Goal: Task Accomplishment & Management: Use online tool/utility

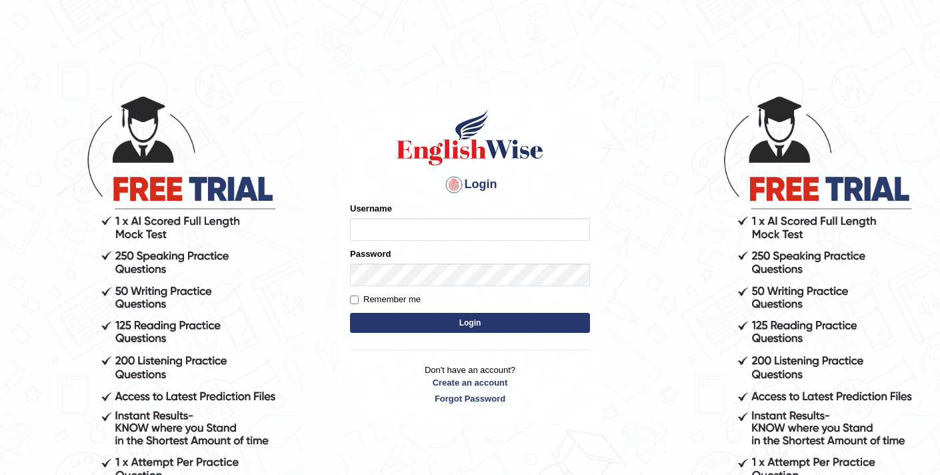
type input "elhamdavoodi"
click at [412, 323] on button "Login" at bounding box center [470, 323] width 240 height 20
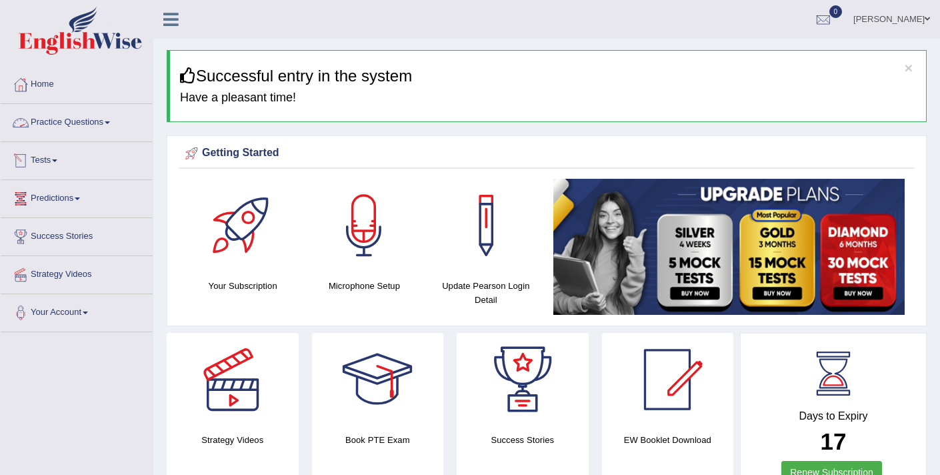
click at [95, 115] on link "Practice Questions" at bounding box center [77, 120] width 152 height 33
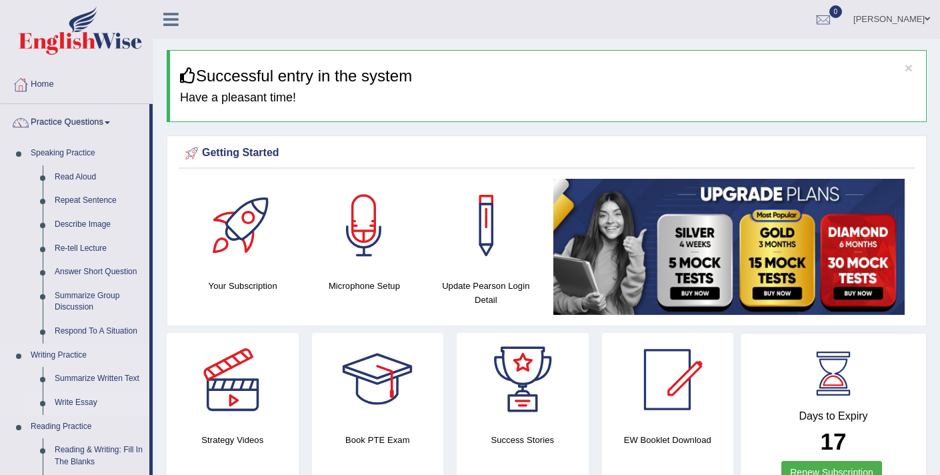
click at [79, 405] on link "Write Essay" at bounding box center [99, 403] width 101 height 24
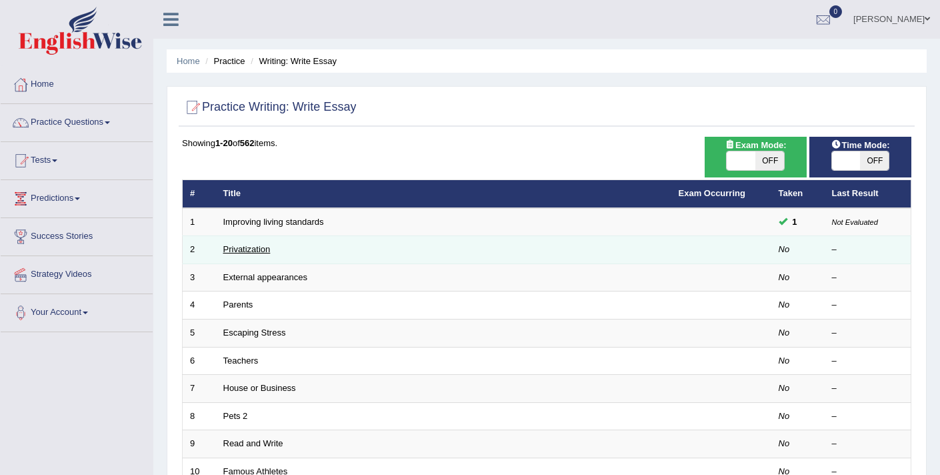
click at [258, 251] on link "Privatization" at bounding box center [246, 249] width 47 height 10
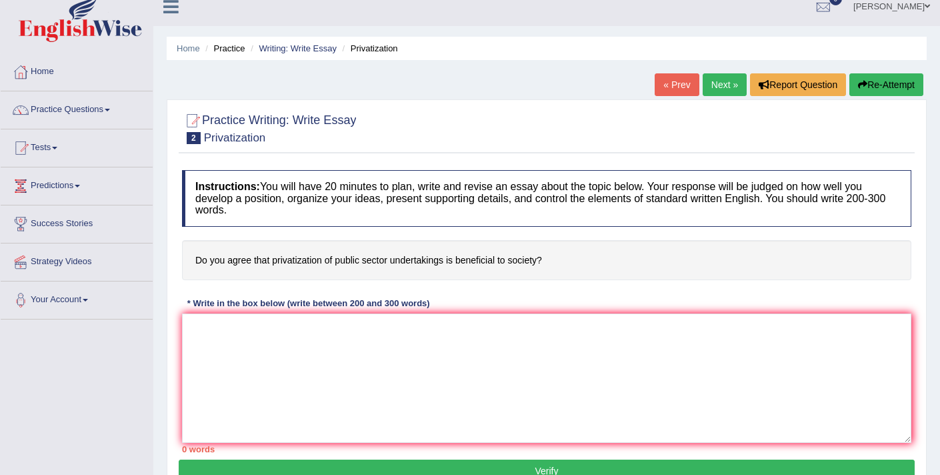
scroll to position [13, 0]
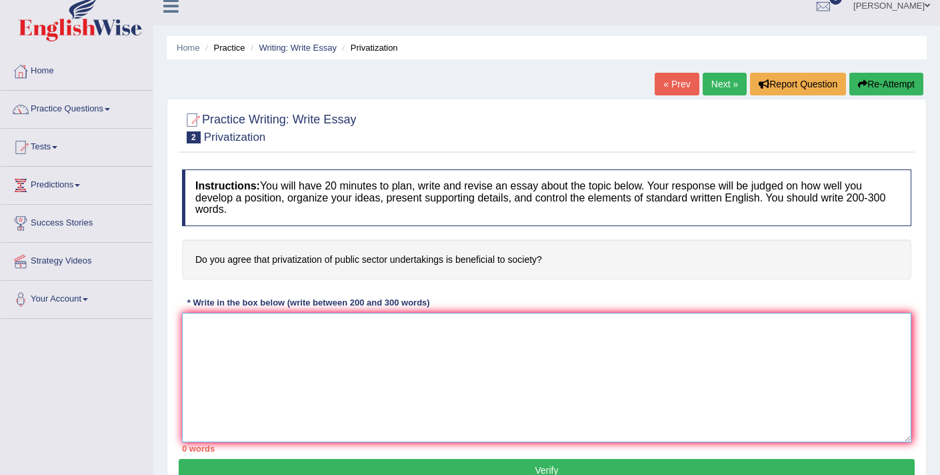
click at [317, 328] on textarea at bounding box center [546, 377] width 729 height 129
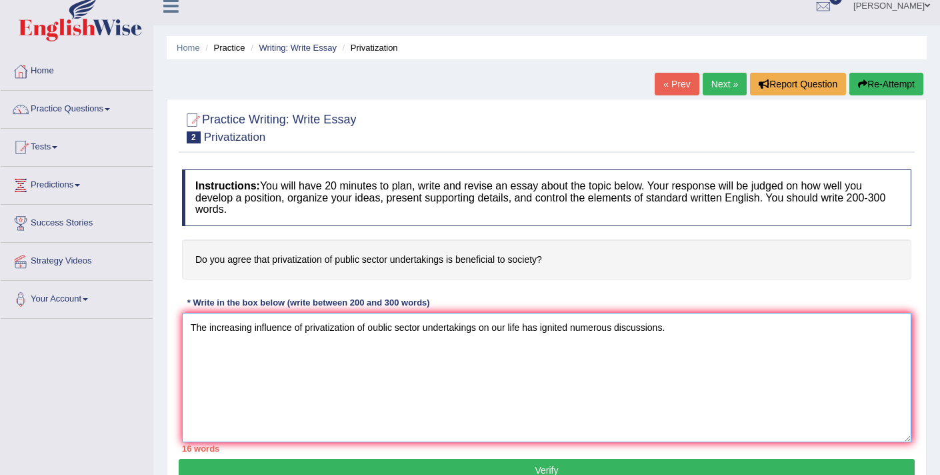
click at [373, 329] on textarea "The increasing influence of privatization of oublic sector undertakings on our …" at bounding box center [546, 377] width 729 height 129
click at [701, 331] on textarea "The increasing influence of privatization of public sector undertakings on our …" at bounding box center [546, 377] width 729 height 129
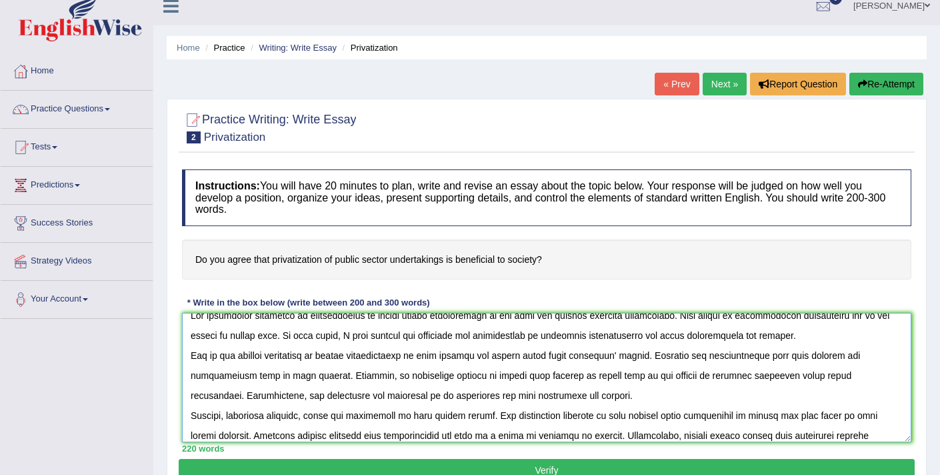
scroll to position [0, 0]
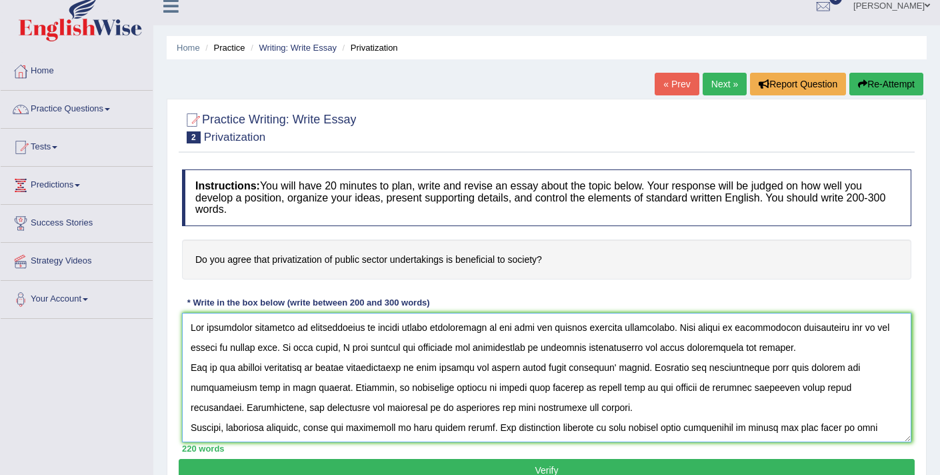
click at [362, 348] on textarea at bounding box center [546, 377] width 729 height 129
click at [453, 348] on textarea at bounding box center [546, 377] width 729 height 129
click at [535, 347] on textarea at bounding box center [546, 377] width 729 height 129
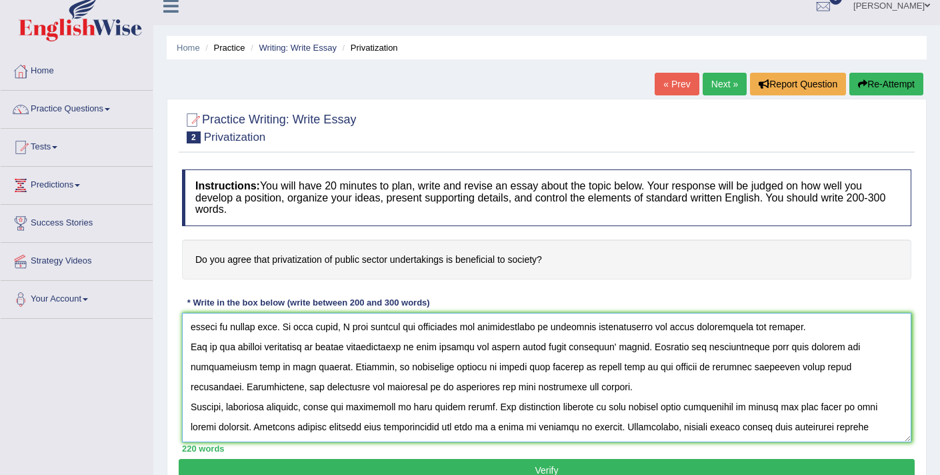
scroll to position [23, 0]
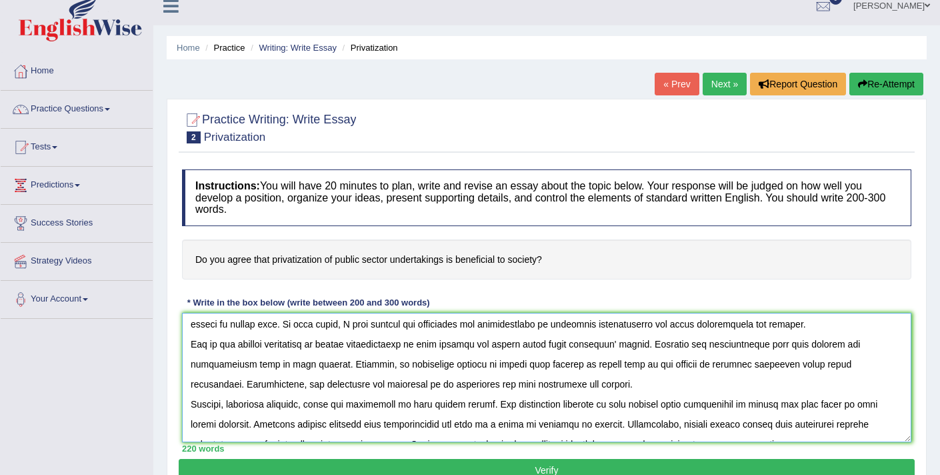
drag, startPoint x: 329, startPoint y: 367, endPoint x: 299, endPoint y: 366, distance: 30.0
click at [299, 366] on textarea at bounding box center [546, 377] width 729 height 129
drag, startPoint x: 760, startPoint y: 365, endPoint x: 725, endPoint y: 365, distance: 34.7
click at [725, 365] on textarea at bounding box center [546, 377] width 729 height 129
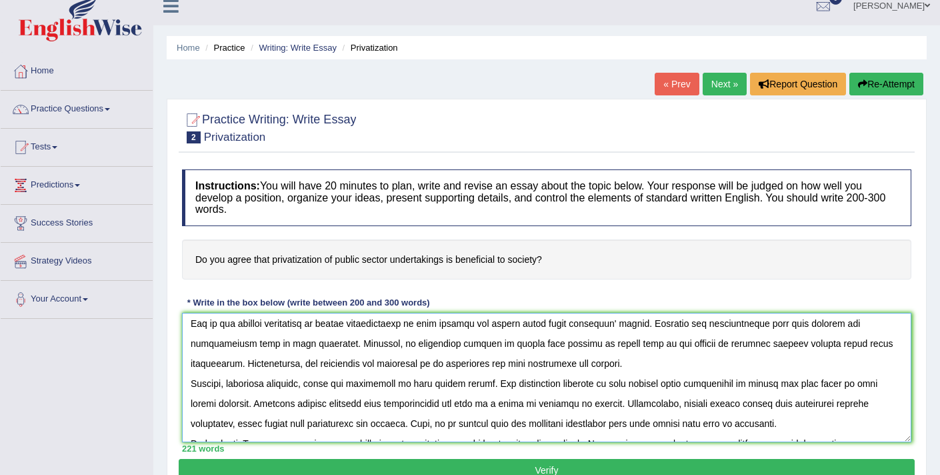
scroll to position [43, 0]
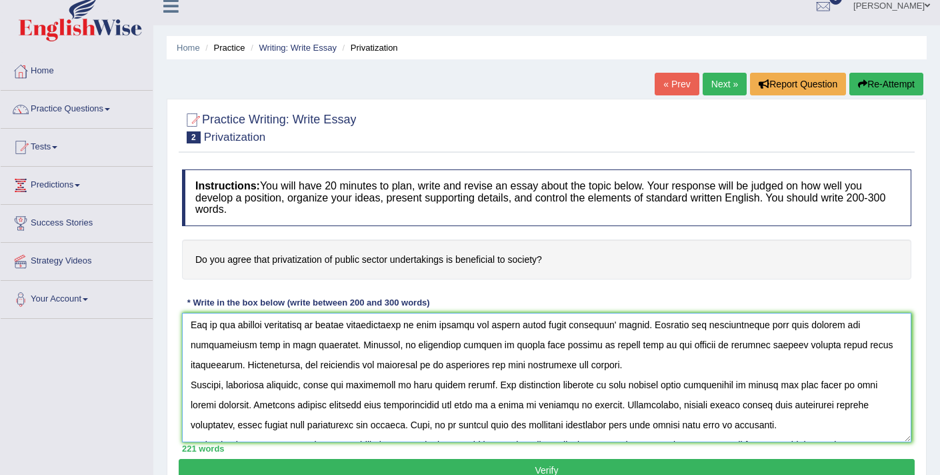
click at [357, 389] on textarea at bounding box center [546, 377] width 729 height 129
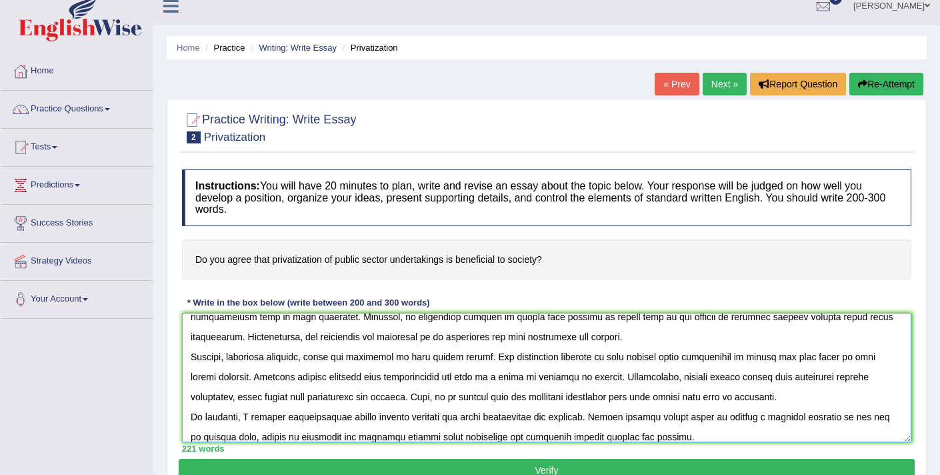
scroll to position [80, 0]
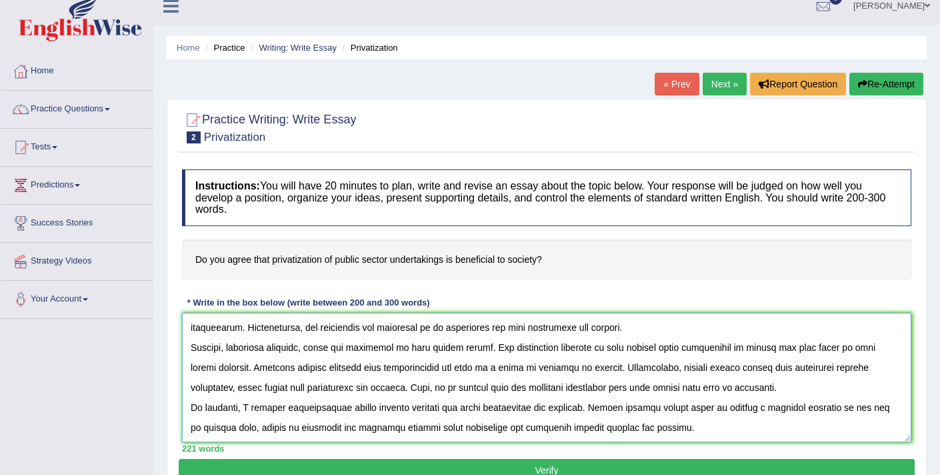
drag, startPoint x: 829, startPoint y: 369, endPoint x: 790, endPoint y: 369, distance: 38.7
click at [790, 369] on textarea at bounding box center [546, 377] width 729 height 129
click at [471, 409] on textarea at bounding box center [546, 377] width 729 height 129
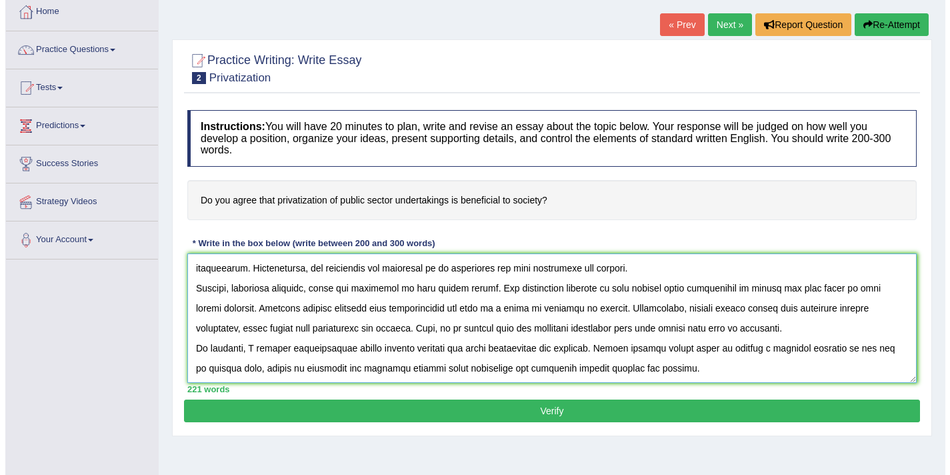
scroll to position [87, 0]
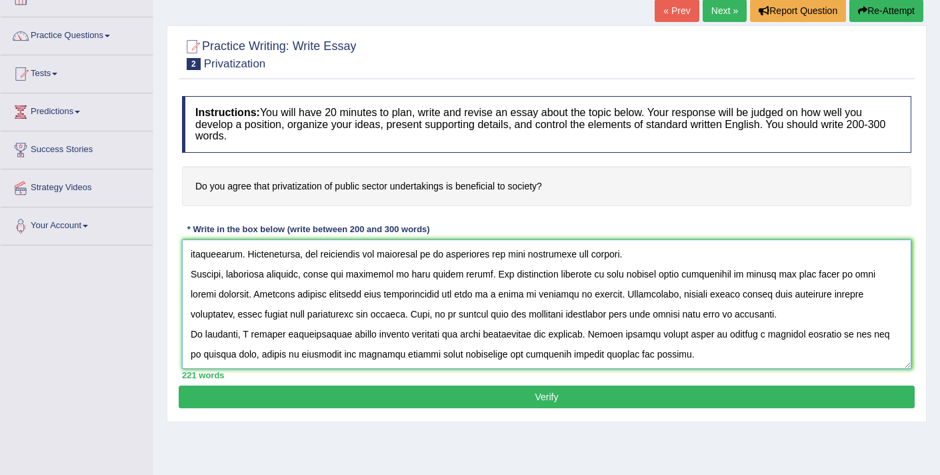
type textarea "The increasing influence of privatization of public sector undertakings on our …"
click at [579, 392] on button "Verify" at bounding box center [547, 396] width 736 height 23
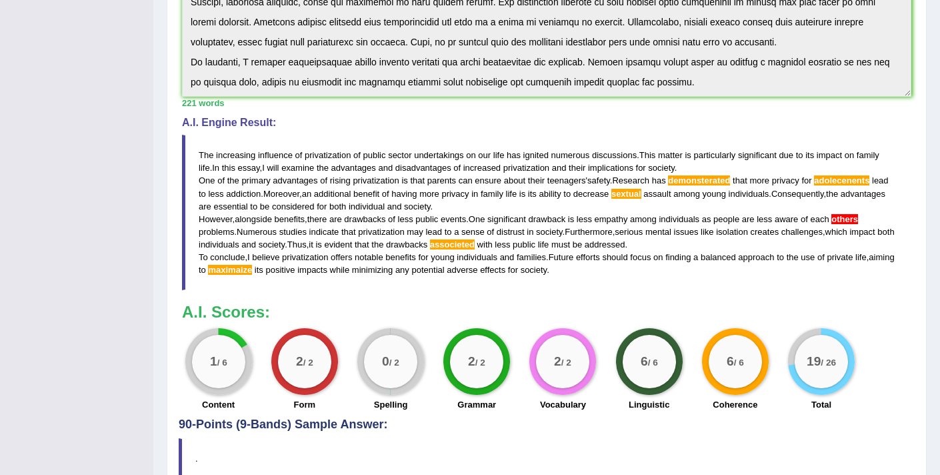
scroll to position [335, 0]
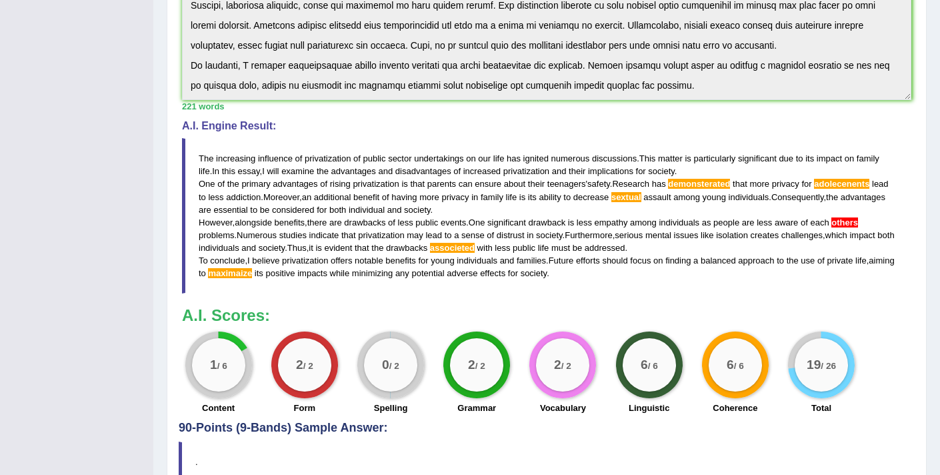
drag, startPoint x: 598, startPoint y: 283, endPoint x: 232, endPoint y: 198, distance: 375.8
click at [242, 202] on blockquote "The increasing influence of privatization of public sector undertakings on our …" at bounding box center [546, 215] width 729 height 155
drag, startPoint x: 199, startPoint y: 153, endPoint x: 262, endPoint y: 177, distance: 67.1
click at [262, 177] on blockquote "The increasing influence of privatization of public sector undertakings on our …" at bounding box center [546, 215] width 729 height 155
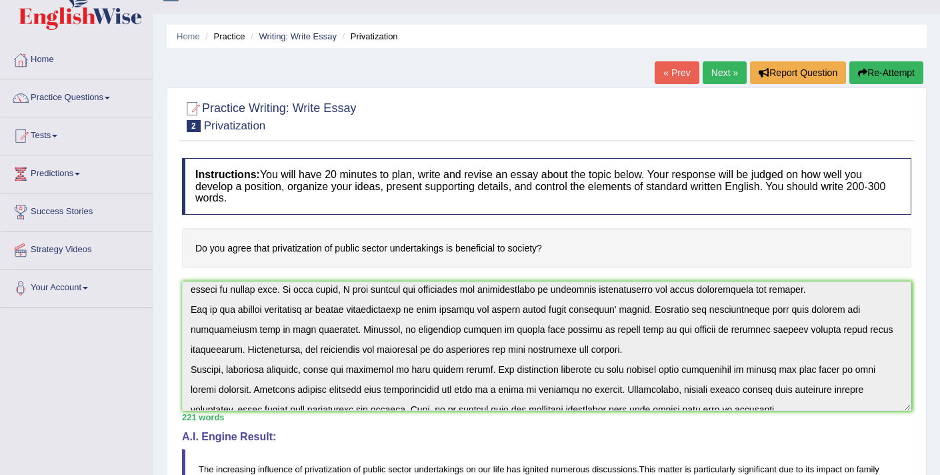
scroll to position [0, 0]
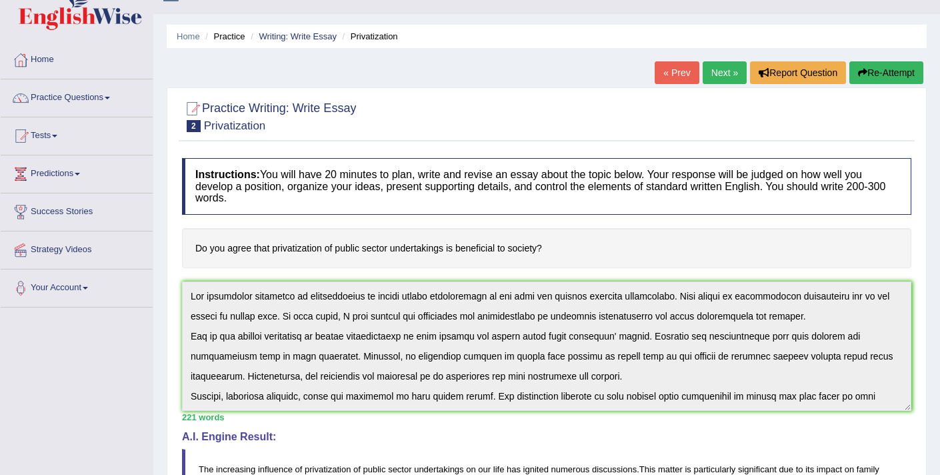
click at [191, 278] on div "Instructions: You will have 20 minutes to plan, write and revise an essay about…" at bounding box center [547, 441] width 736 height 581
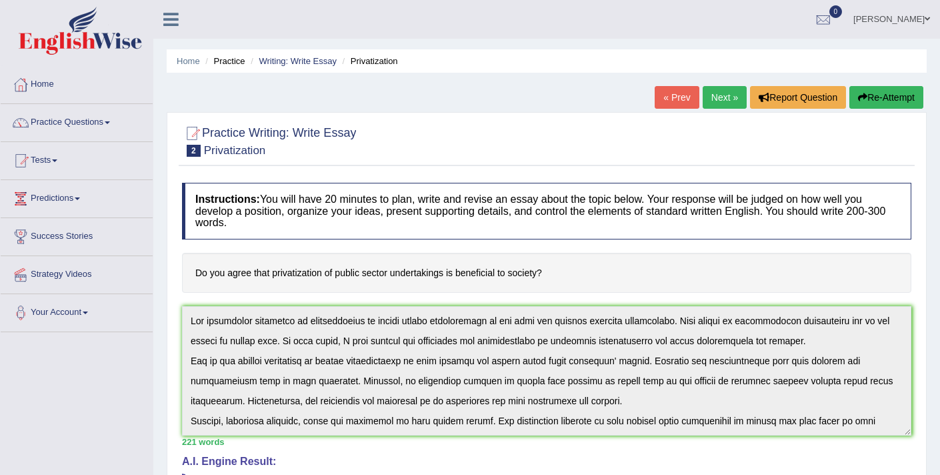
click at [858, 96] on icon "button" at bounding box center [862, 97] width 9 height 9
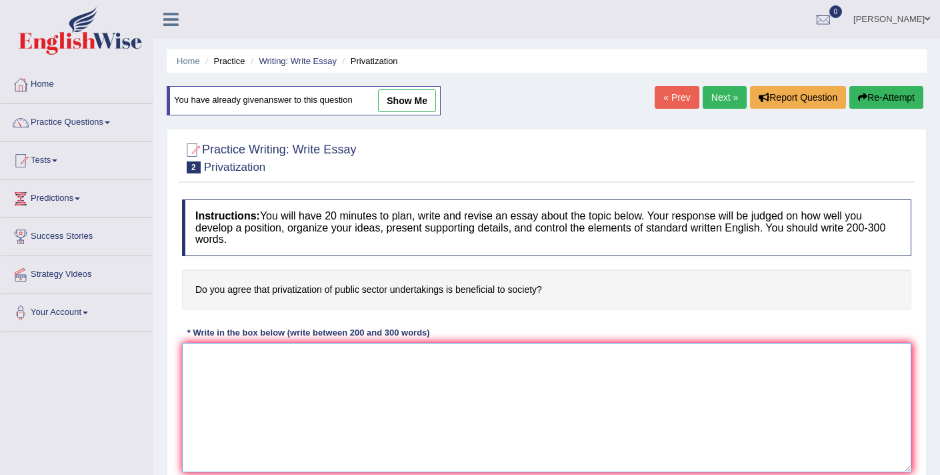
click at [389, 363] on textarea at bounding box center [546, 407] width 729 height 129
paste textarea "The increasing influence of privatization of public sector undertakings on our …"
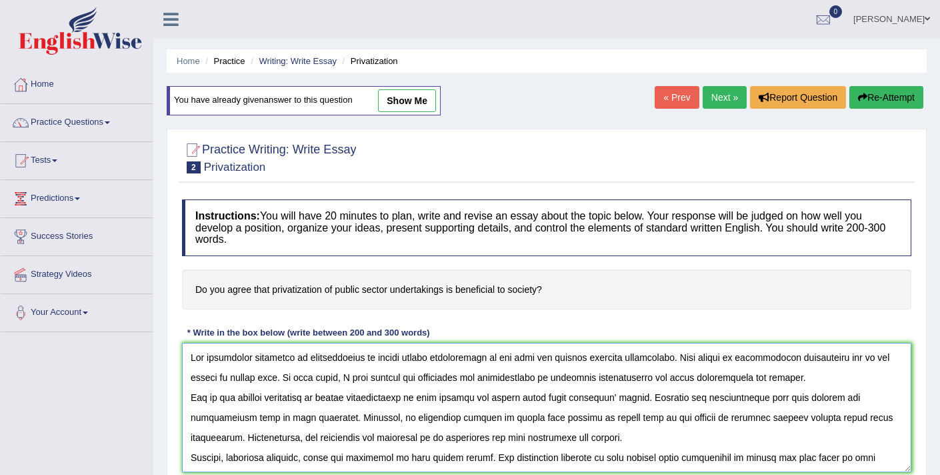
drag, startPoint x: 767, startPoint y: 398, endPoint x: 705, endPoint y: 397, distance: 62.0
click at [705, 397] on textarea at bounding box center [546, 407] width 729 height 129
click at [746, 400] on textarea at bounding box center [546, 407] width 729 height 129
click at [741, 418] on textarea at bounding box center [546, 407] width 729 height 129
drag, startPoint x: 247, startPoint y: 418, endPoint x: 191, endPoint y: 419, distance: 56.0
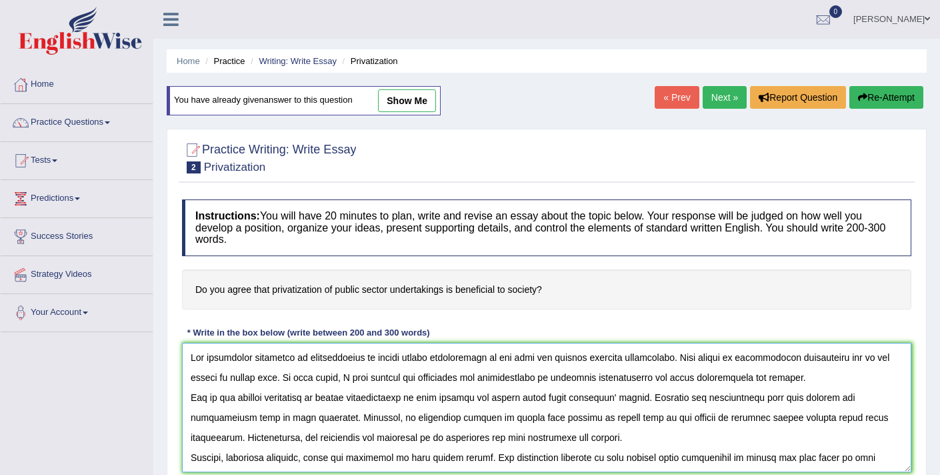
click at [191, 419] on textarea at bounding box center [546, 407] width 729 height 129
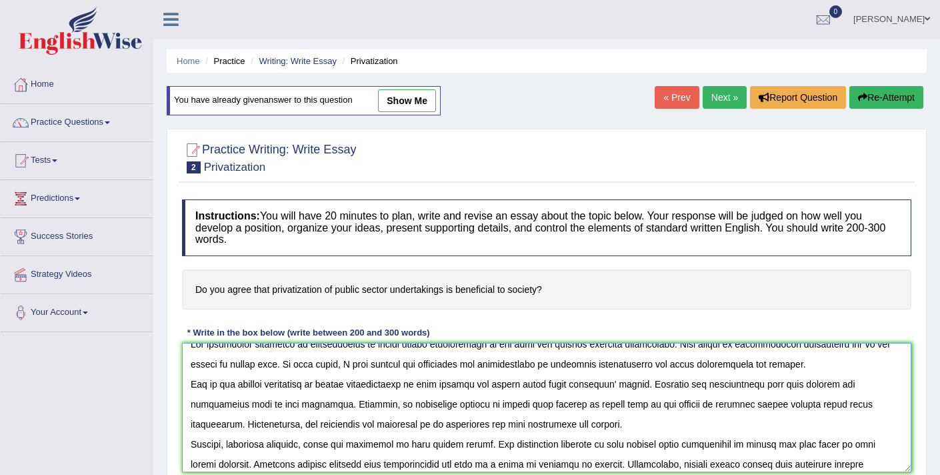
scroll to position [14, 0]
click at [215, 462] on textarea at bounding box center [546, 407] width 729 height 129
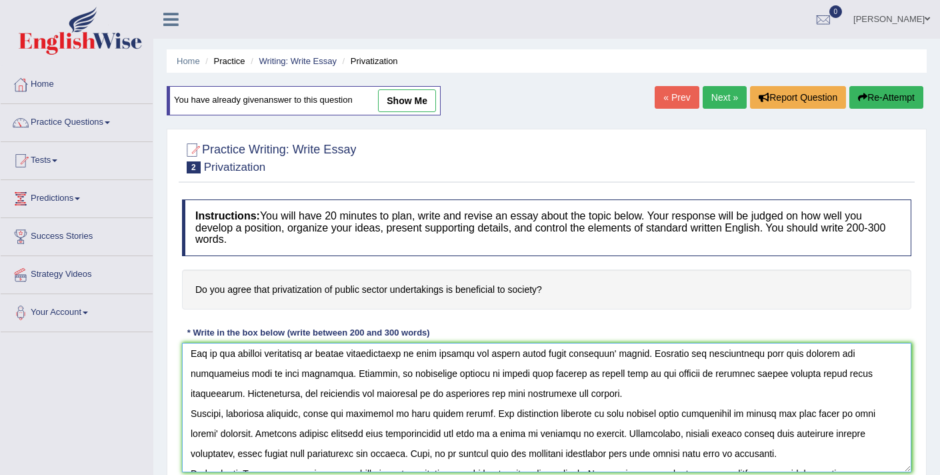
scroll to position [45, 0]
click at [609, 455] on textarea at bounding box center [546, 407] width 729 height 129
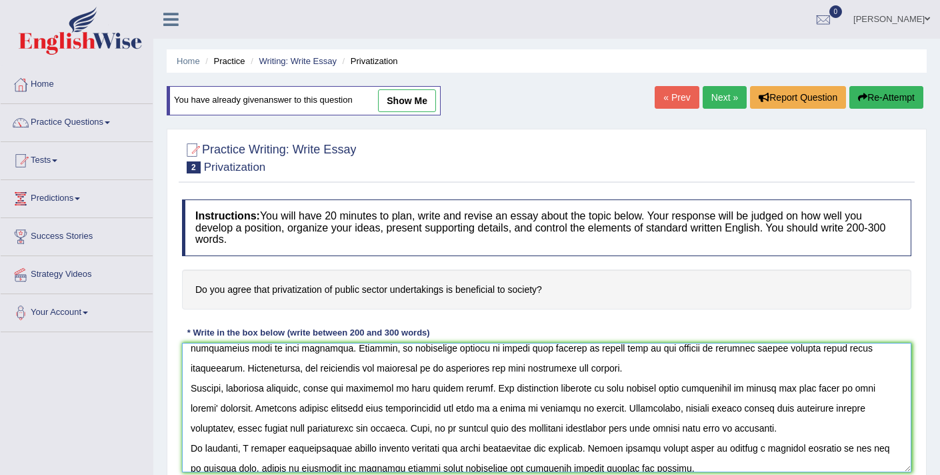
scroll to position [80, 0]
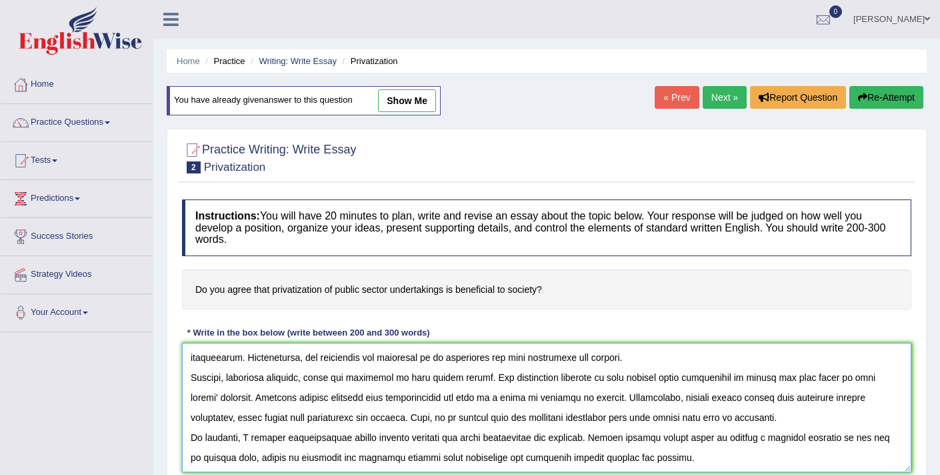
click at [313, 460] on textarea at bounding box center [546, 407] width 729 height 129
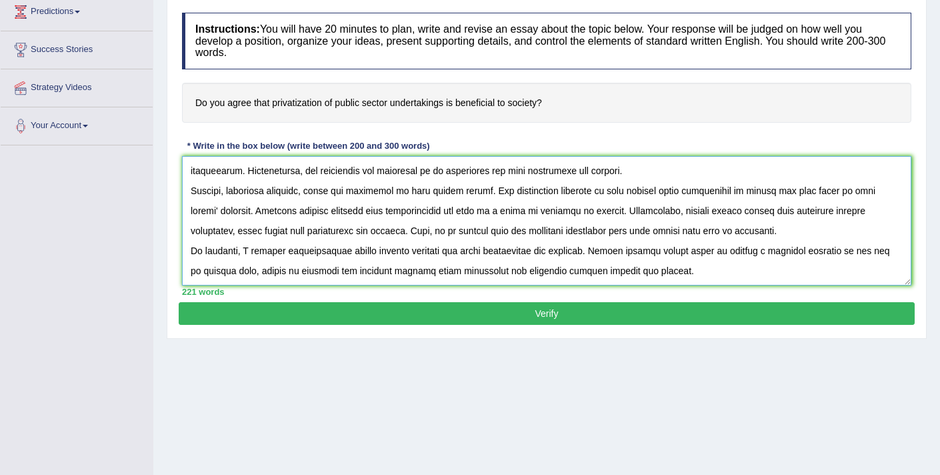
scroll to position [225, 0]
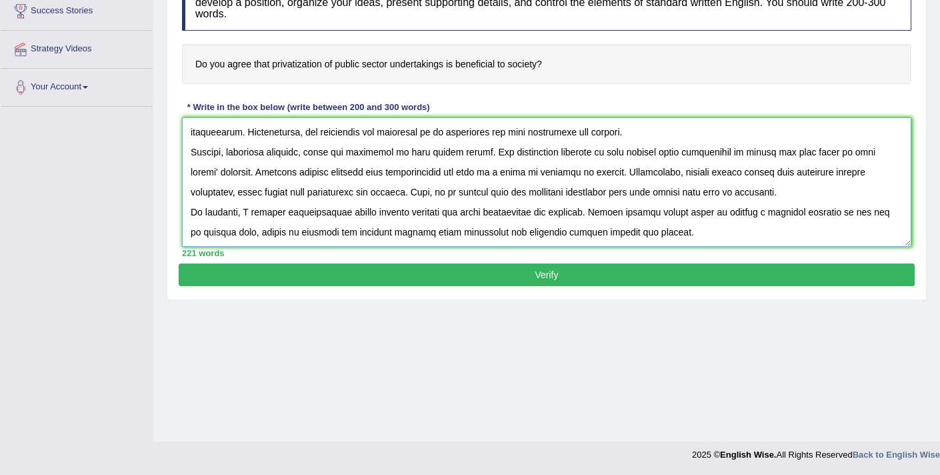
type textarea "The increasing influence of privatization of public sector undertakings on our …"
click at [586, 281] on button "Verify" at bounding box center [547, 274] width 736 height 23
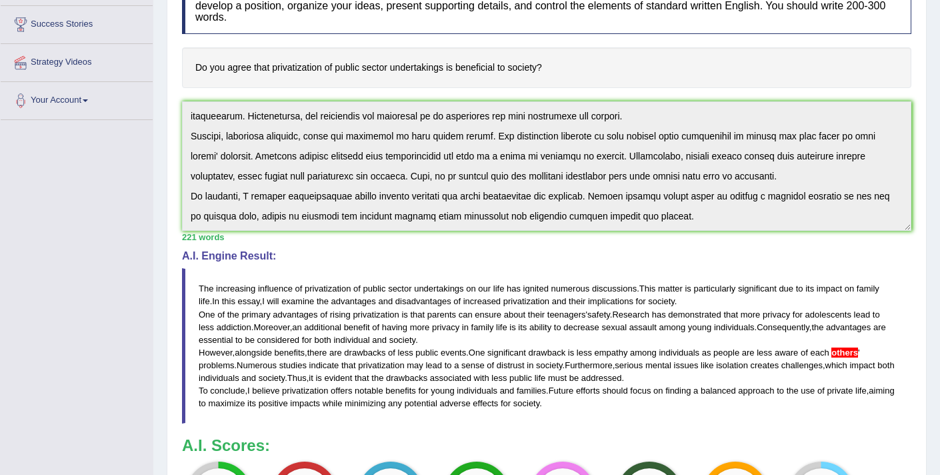
scroll to position [94, 0]
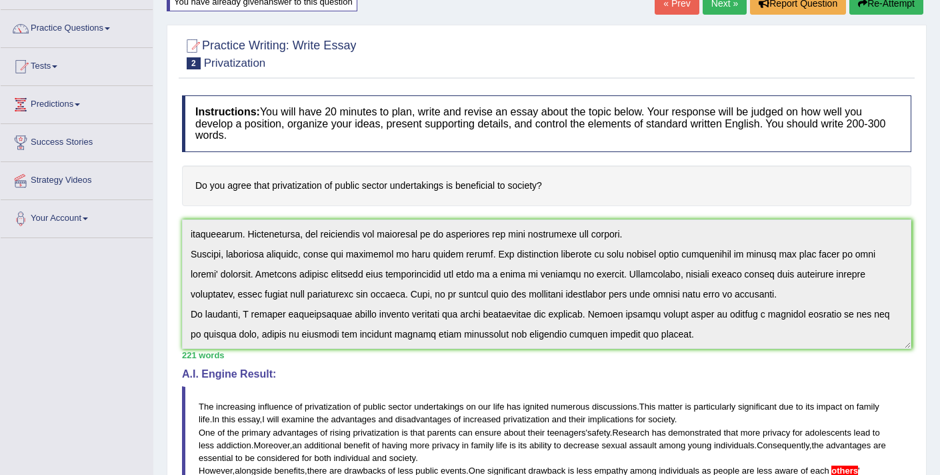
drag, startPoint x: 547, startPoint y: 183, endPoint x: 232, endPoint y: 181, distance: 314.7
click at [232, 181] on h4 "Do you agree that privatization of public sector undertakings is beneficial to …" at bounding box center [546, 185] width 729 height 41
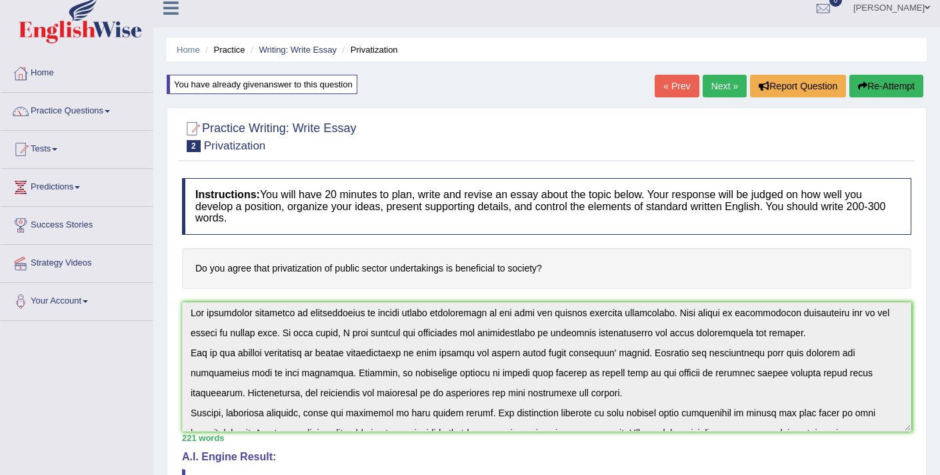
scroll to position [0, 0]
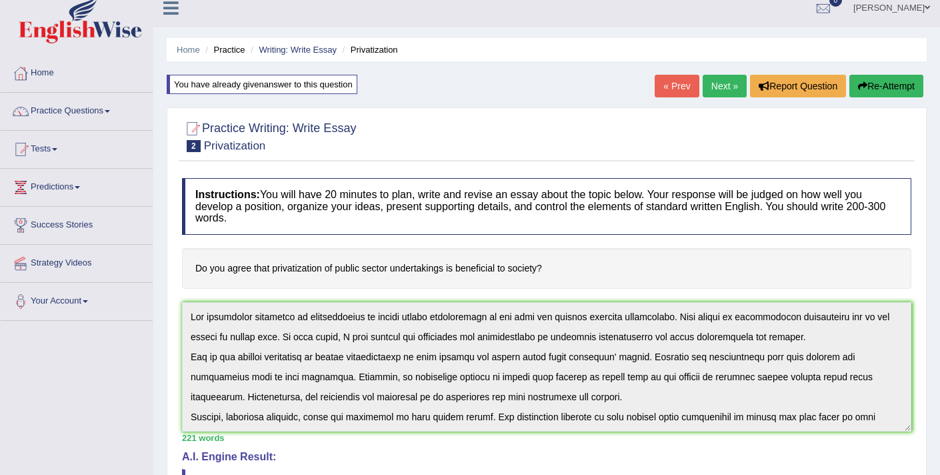
click at [185, 299] on div "Instructions: You will have 20 minutes to plan, write and revise an essay about…" at bounding box center [547, 461] width 736 height 581
click at [867, 81] on button "Re-Attempt" at bounding box center [886, 86] width 74 height 23
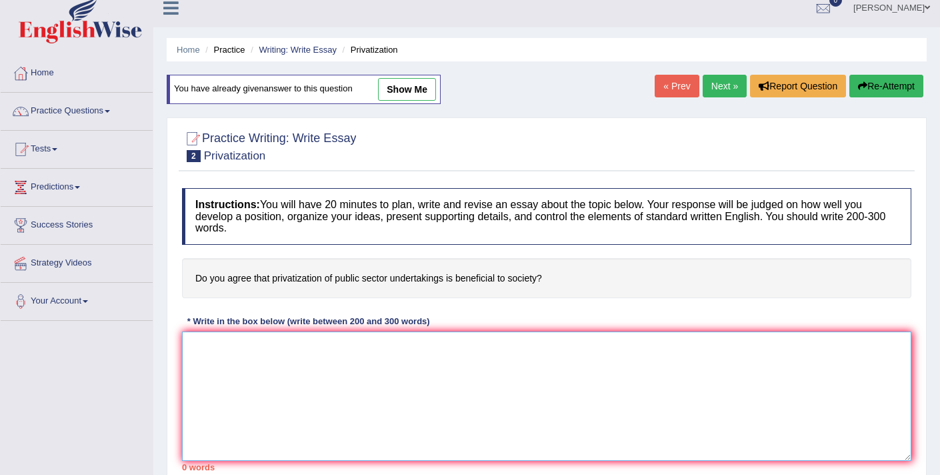
click at [273, 386] on textarea at bounding box center [546, 395] width 729 height 129
paste textarea "The increasing influence of privatization of public sector undertakings on our …"
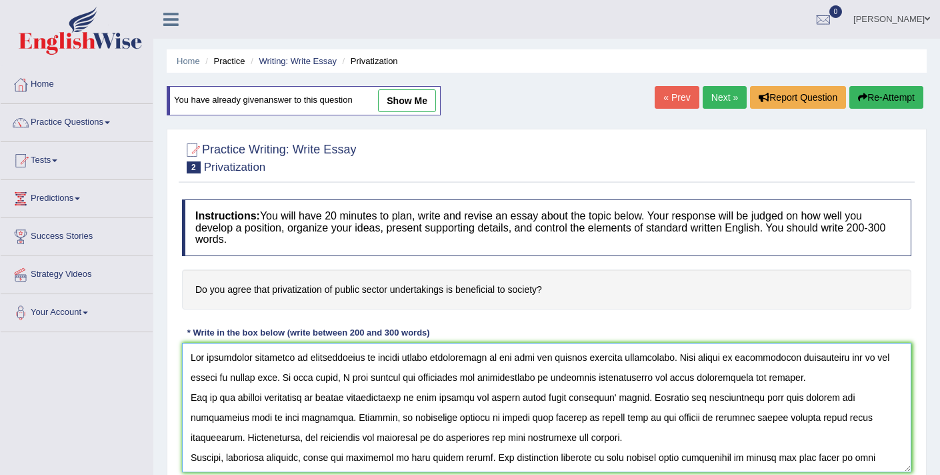
scroll to position [31, 0]
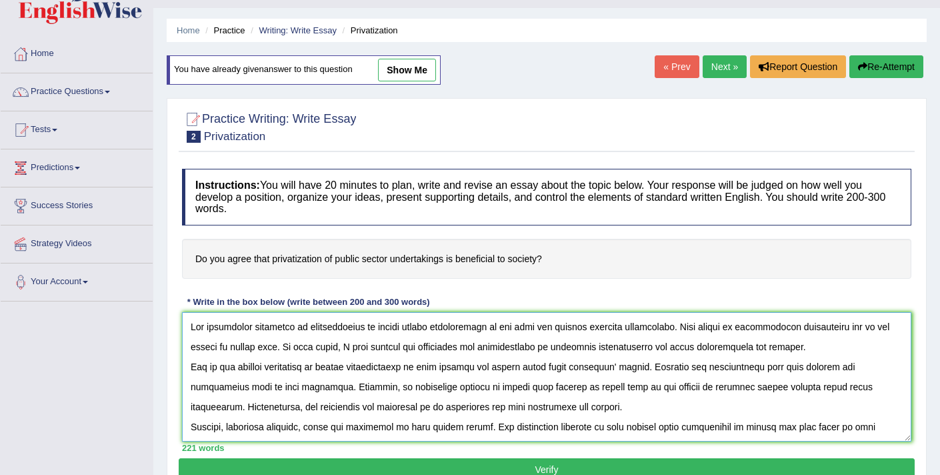
drag, startPoint x: 273, startPoint y: 345, endPoint x: 235, endPoint y: 347, distance: 38.7
click at [235, 347] on textarea at bounding box center [546, 376] width 729 height 129
drag, startPoint x: 470, startPoint y: 367, endPoint x: 440, endPoint y: 367, distance: 30.0
click at [440, 367] on textarea at bounding box center [546, 376] width 729 height 129
drag, startPoint x: 565, startPoint y: 369, endPoint x: 655, endPoint y: 365, distance: 90.8
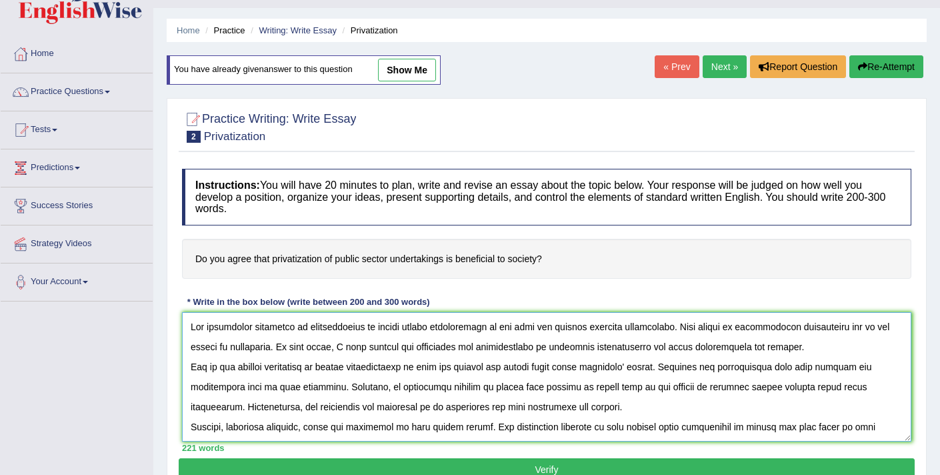
click at [655, 365] on textarea at bounding box center [546, 376] width 729 height 129
drag, startPoint x: 287, startPoint y: 387, endPoint x: 191, endPoint y: 392, distance: 96.8
click at [191, 392] on textarea at bounding box center [546, 376] width 729 height 129
drag, startPoint x: 344, startPoint y: 386, endPoint x: 287, endPoint y: 385, distance: 57.3
click at [287, 385] on textarea at bounding box center [546, 376] width 729 height 129
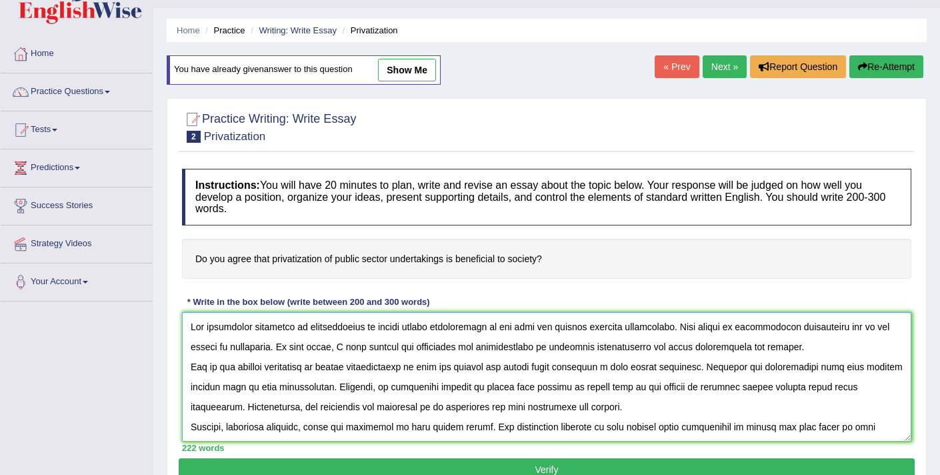
drag, startPoint x: 641, startPoint y: 387, endPoint x: 559, endPoint y: 384, distance: 81.4
click at [559, 384] on textarea at bounding box center [546, 376] width 729 height 129
drag, startPoint x: 697, startPoint y: 388, endPoint x: 235, endPoint y: 409, distance: 463.2
click at [234, 409] on textarea at bounding box center [546, 376] width 729 height 129
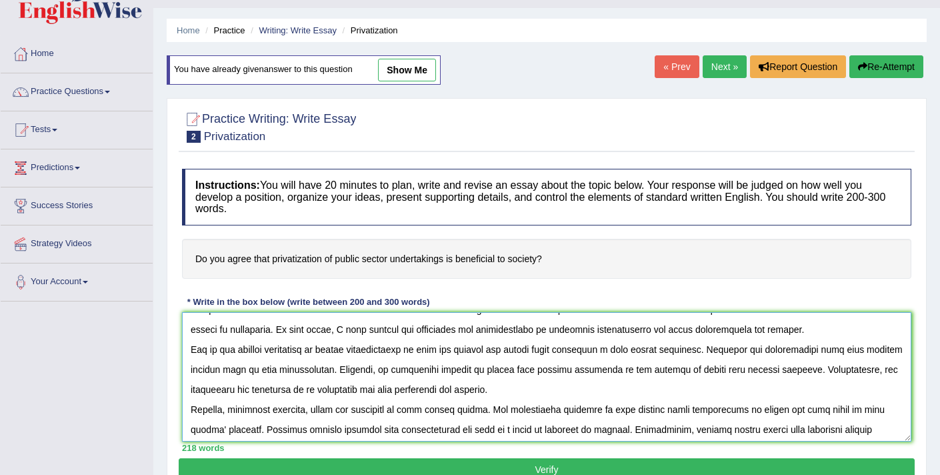
scroll to position [19, 0]
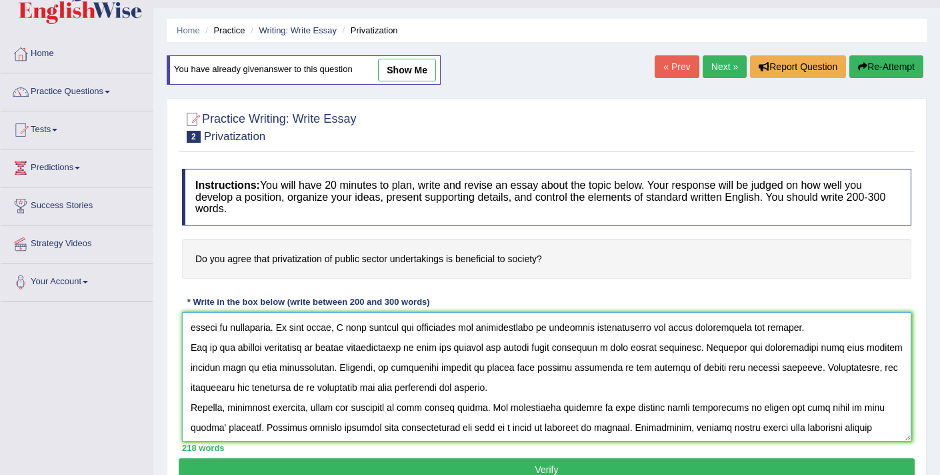
drag, startPoint x: 459, startPoint y: 409, endPoint x: 485, endPoint y: 407, distance: 26.7
click at [485, 407] on textarea at bounding box center [546, 376] width 729 height 129
drag, startPoint x: 632, startPoint y: 409, endPoint x: 261, endPoint y: 421, distance: 371.6
click at [261, 421] on textarea at bounding box center [546, 376] width 729 height 129
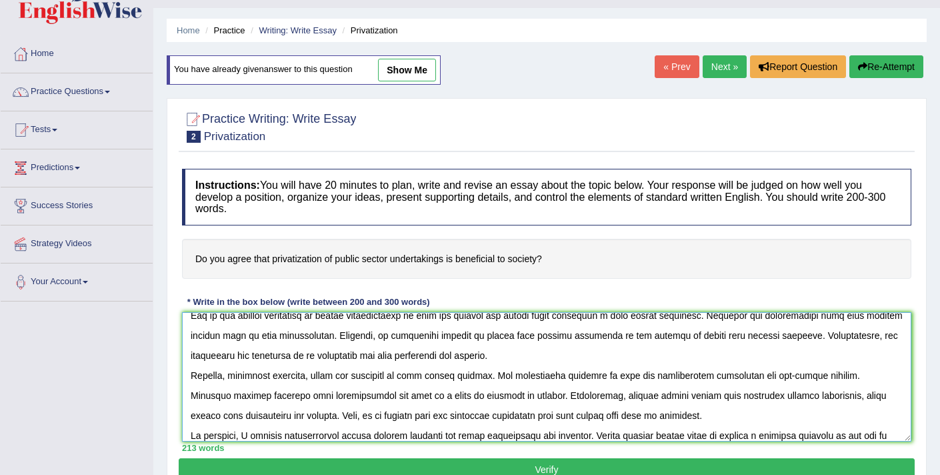
scroll to position [53, 0]
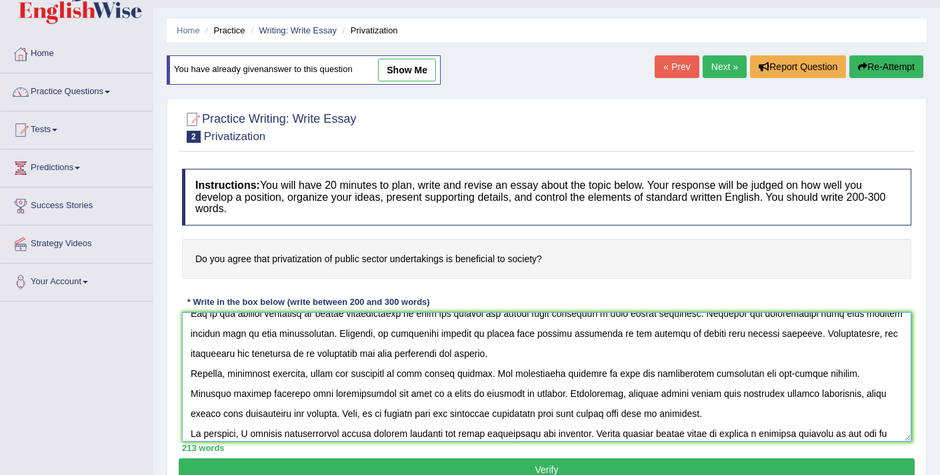
drag, startPoint x: 381, startPoint y: 396, endPoint x: 500, endPoint y: 395, distance: 118.7
click at [500, 395] on textarea at bounding box center [546, 376] width 729 height 129
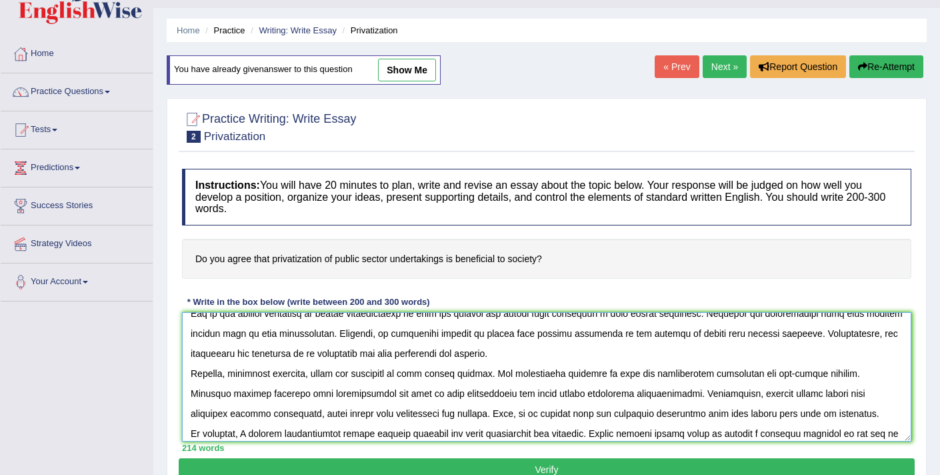
drag, startPoint x: 806, startPoint y: 393, endPoint x: 841, endPoint y: 393, distance: 34.7
click at [841, 393] on textarea at bounding box center [546, 376] width 729 height 129
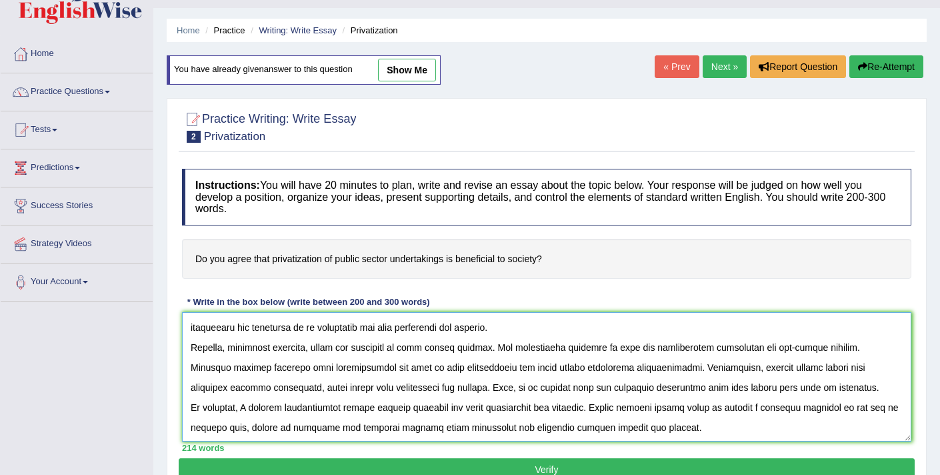
scroll to position [80, 0]
drag, startPoint x: 705, startPoint y: 386, endPoint x: 693, endPoint y: 387, distance: 11.4
click at [693, 387] on textarea at bounding box center [546, 376] width 729 height 129
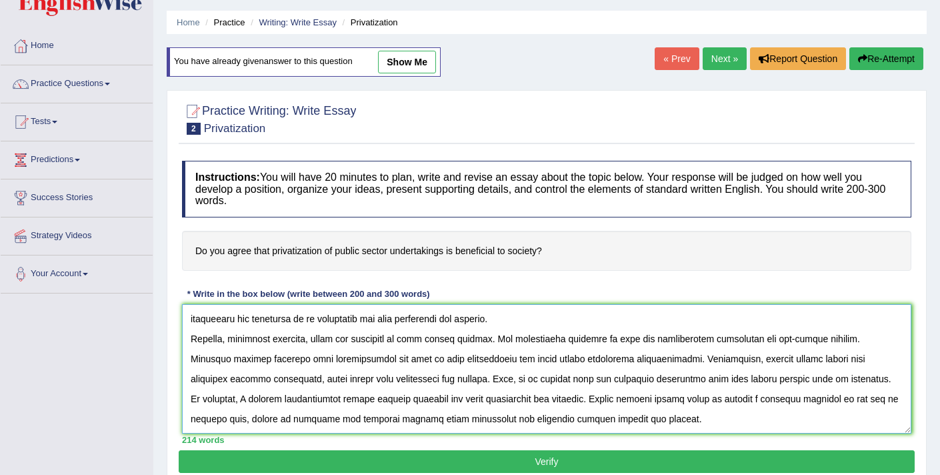
scroll to position [39, 0]
drag, startPoint x: 447, startPoint y: 401, endPoint x: 571, endPoint y: 399, distance: 124.0
click at [571, 399] on textarea at bounding box center [546, 368] width 729 height 129
drag, startPoint x: 490, startPoint y: 403, endPoint x: 524, endPoint y: 399, distance: 34.2
click at [524, 399] on textarea at bounding box center [546, 368] width 729 height 129
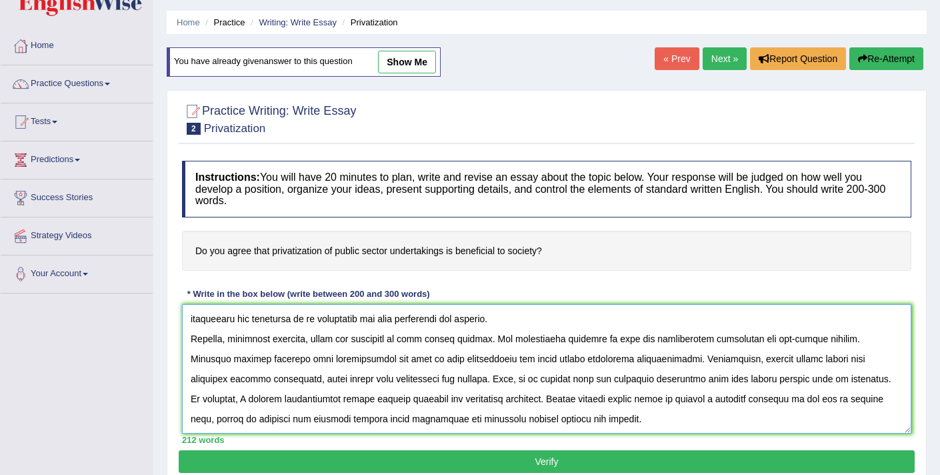
drag, startPoint x: 883, startPoint y: 397, endPoint x: 839, endPoint y: 400, distance: 43.5
click at [839, 400] on textarea at bounding box center [546, 368] width 729 height 129
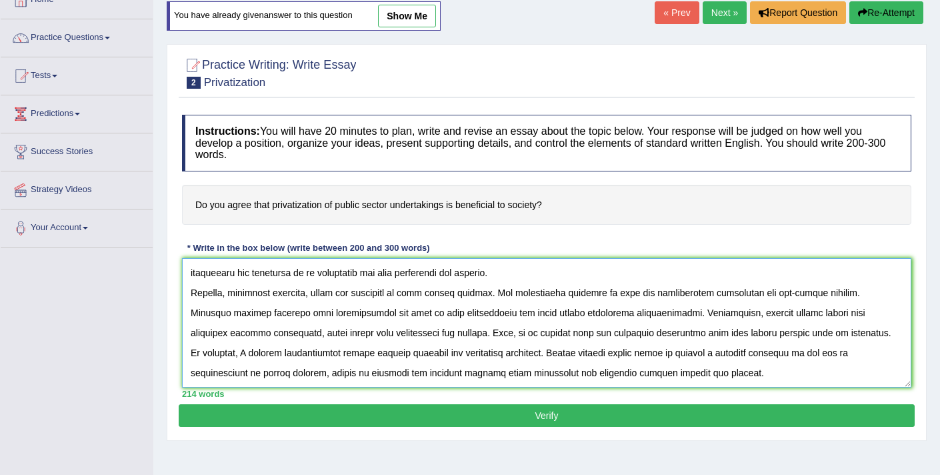
scroll to position [86, 0]
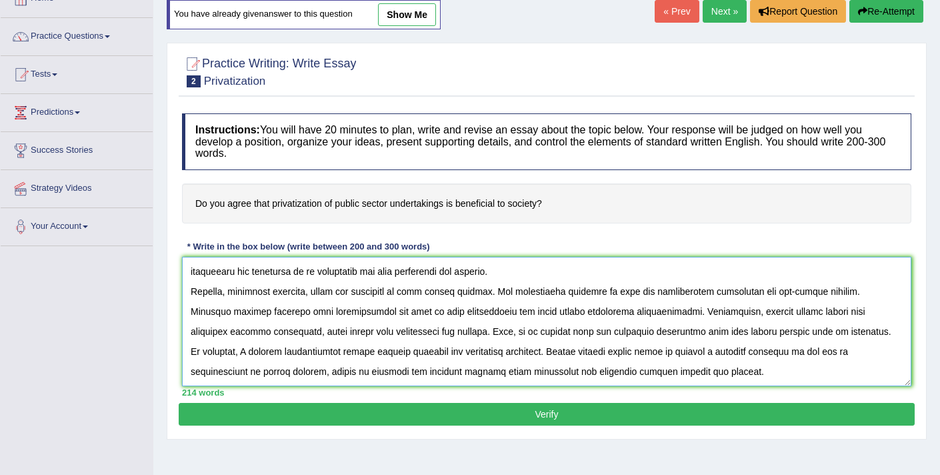
type textarea "The increasing influence of privatization of public sector undertakings on our …"
click at [535, 407] on button "Verify" at bounding box center [547, 414] width 736 height 23
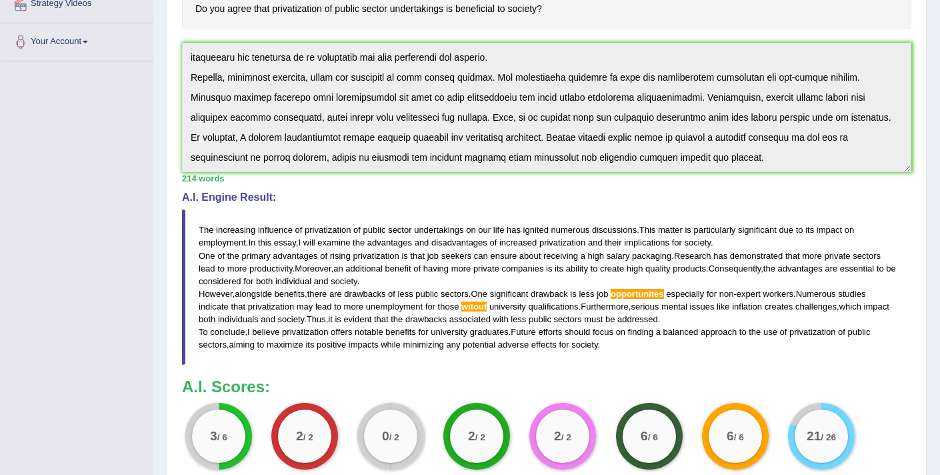
scroll to position [271, 0]
drag, startPoint x: 617, startPoint y: 348, endPoint x: 485, endPoint y: 326, distance: 133.2
click at [485, 326] on blockquote "The increasing influence of privatization of public sector undertakings on our …" at bounding box center [546, 286] width 729 height 155
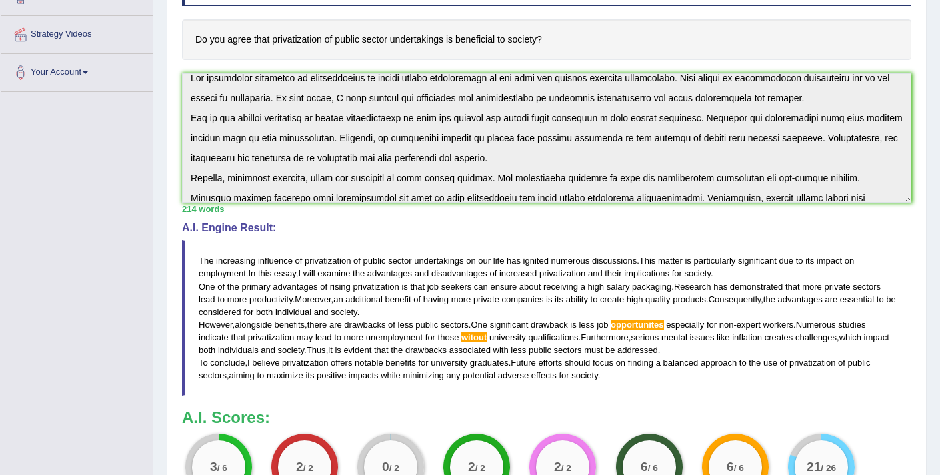
scroll to position [0, 0]
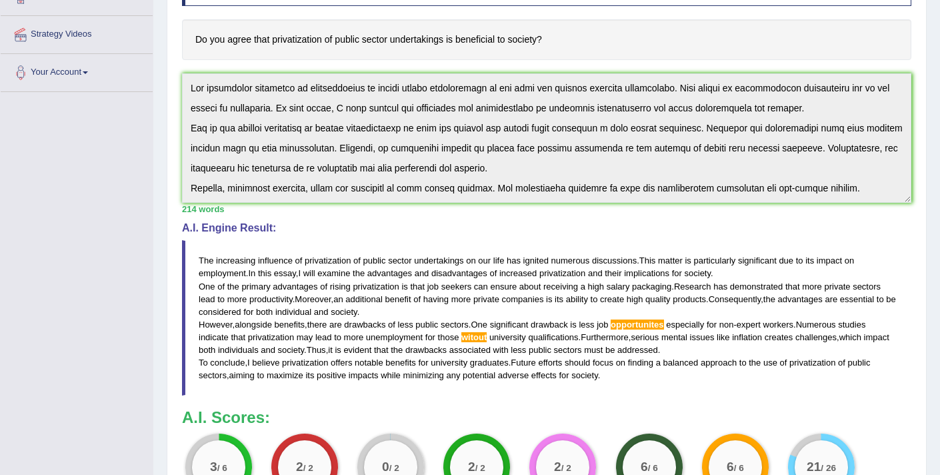
click at [183, 65] on div "Instructions: You will have 20 minutes to plan, write and revise an essay about…" at bounding box center [547, 233] width 736 height 581
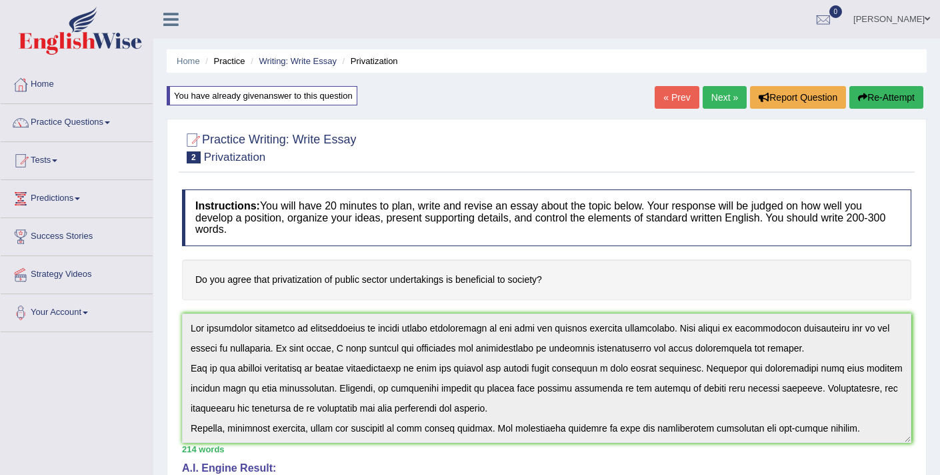
click at [870, 103] on button "Re-Attempt" at bounding box center [886, 97] width 74 height 23
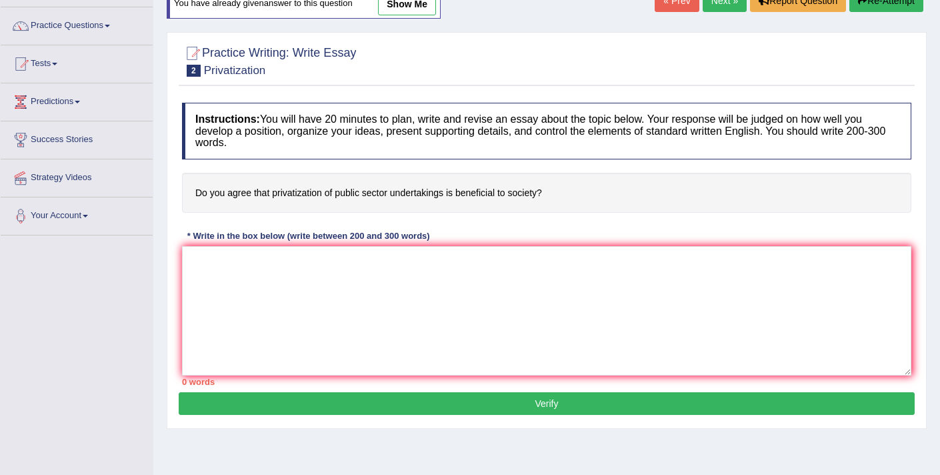
scroll to position [99, 0]
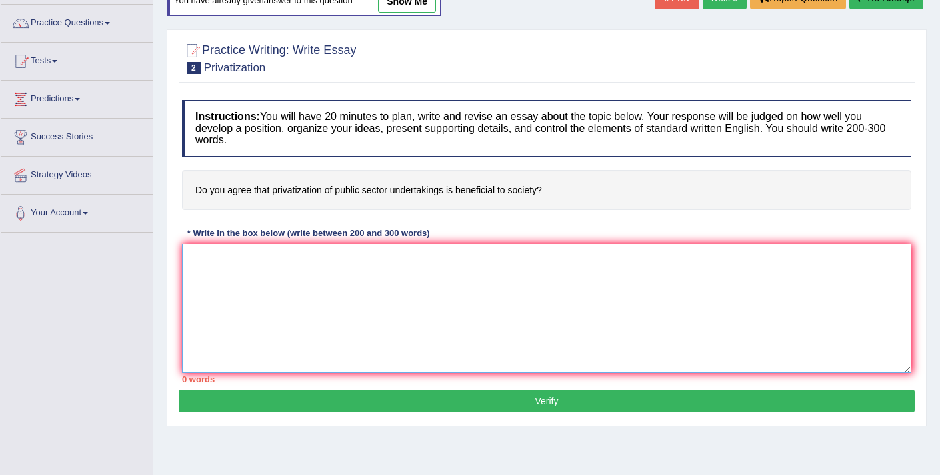
click at [517, 303] on textarea at bounding box center [546, 307] width 729 height 129
paste textarea "The increasing influence of privatization of public sector undertakings on our …"
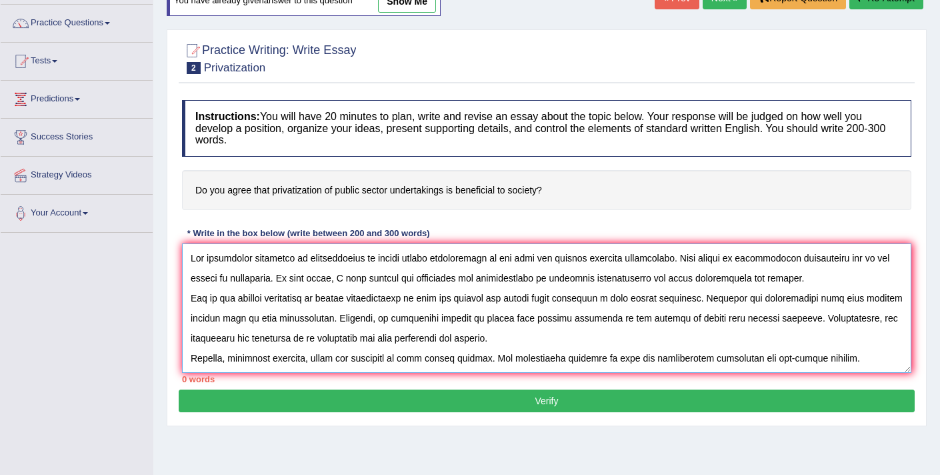
scroll to position [71, 0]
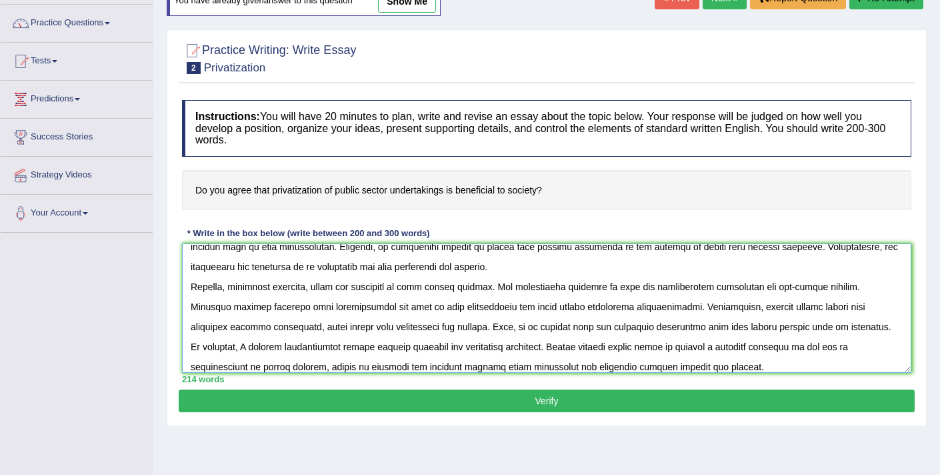
drag, startPoint x: 699, startPoint y: 287, endPoint x: 647, endPoint y: 289, distance: 51.4
click at [647, 289] on textarea at bounding box center [546, 307] width 729 height 129
click at [523, 307] on textarea at bounding box center [546, 307] width 729 height 129
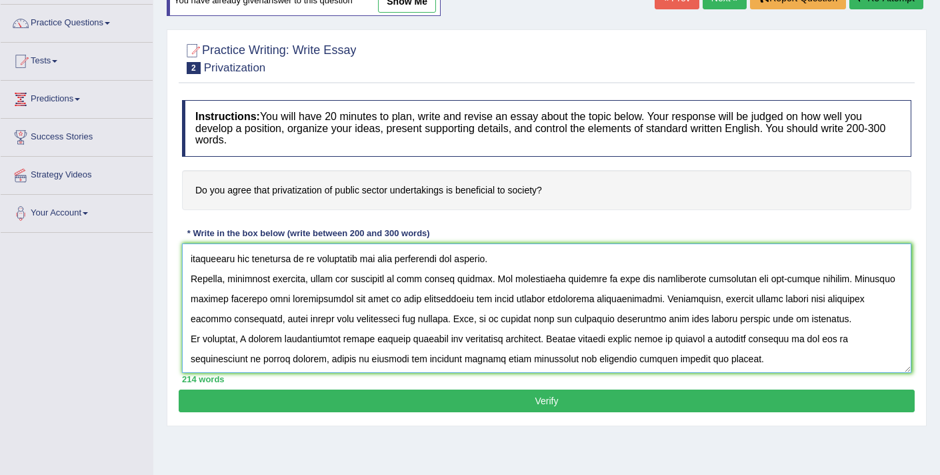
scroll to position [80, 0]
click at [534, 340] on textarea at bounding box center [546, 307] width 729 height 129
click at [581, 338] on textarea at bounding box center [546, 307] width 729 height 129
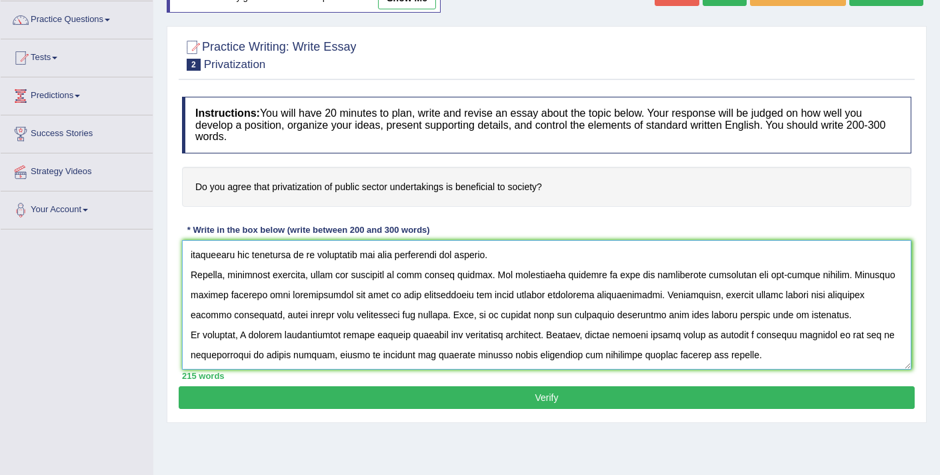
scroll to position [105, 0]
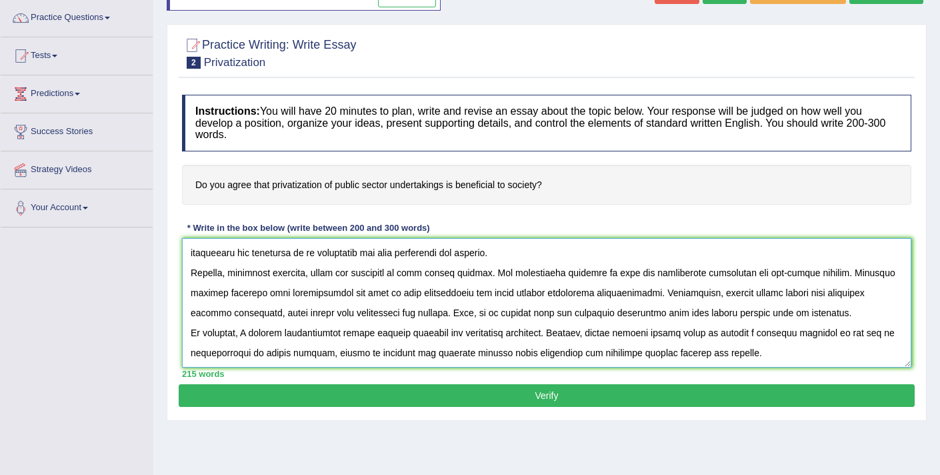
type textarea "The increasing influence of privatization of public sector undertakings on our …"
click at [661, 396] on button "Verify" at bounding box center [547, 395] width 736 height 23
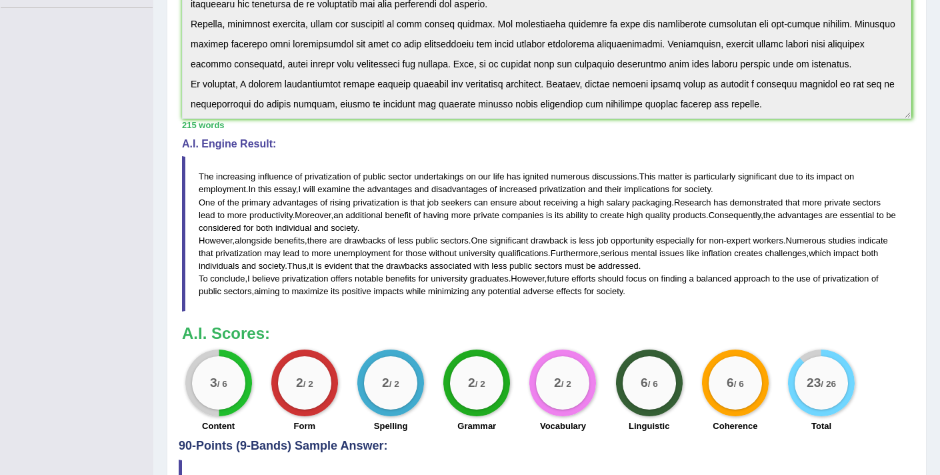
scroll to position [265, 0]
